Goal: Information Seeking & Learning: Learn about a topic

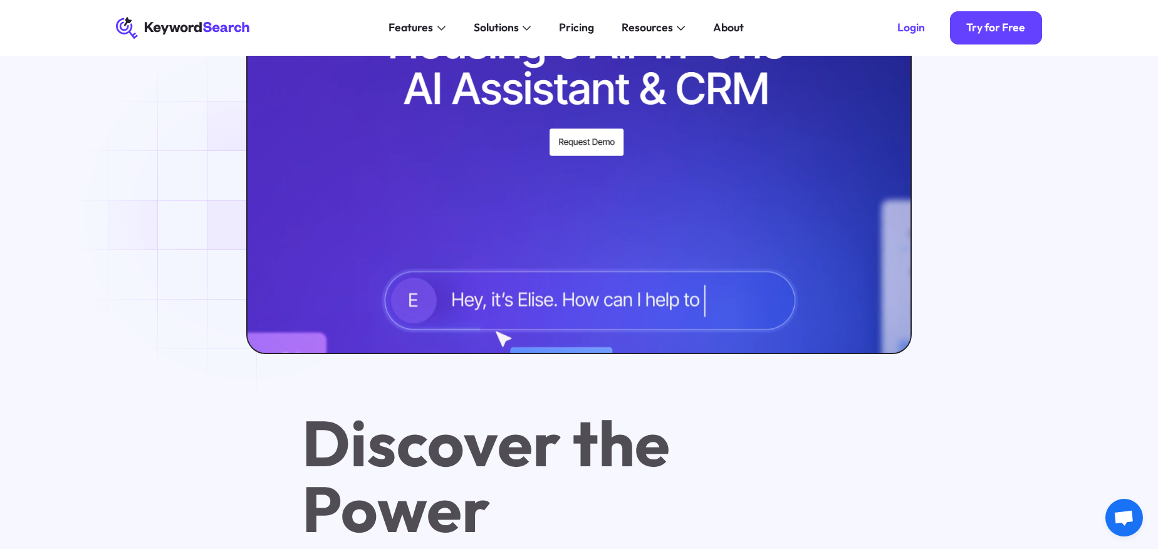
scroll to position [363, 0]
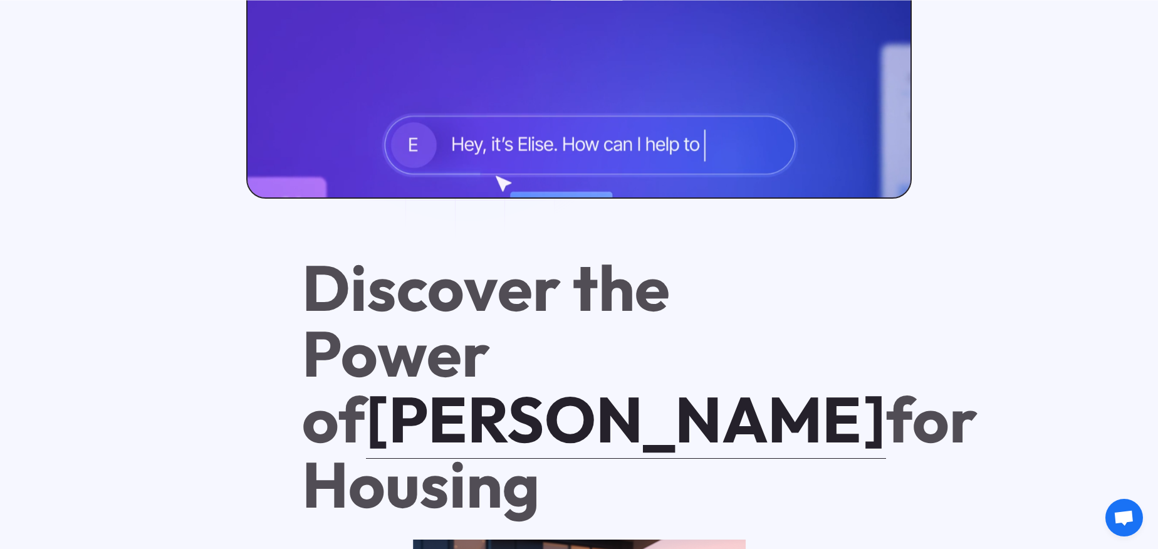
scroll to position [938, 0]
